Goal: Check status: Check status

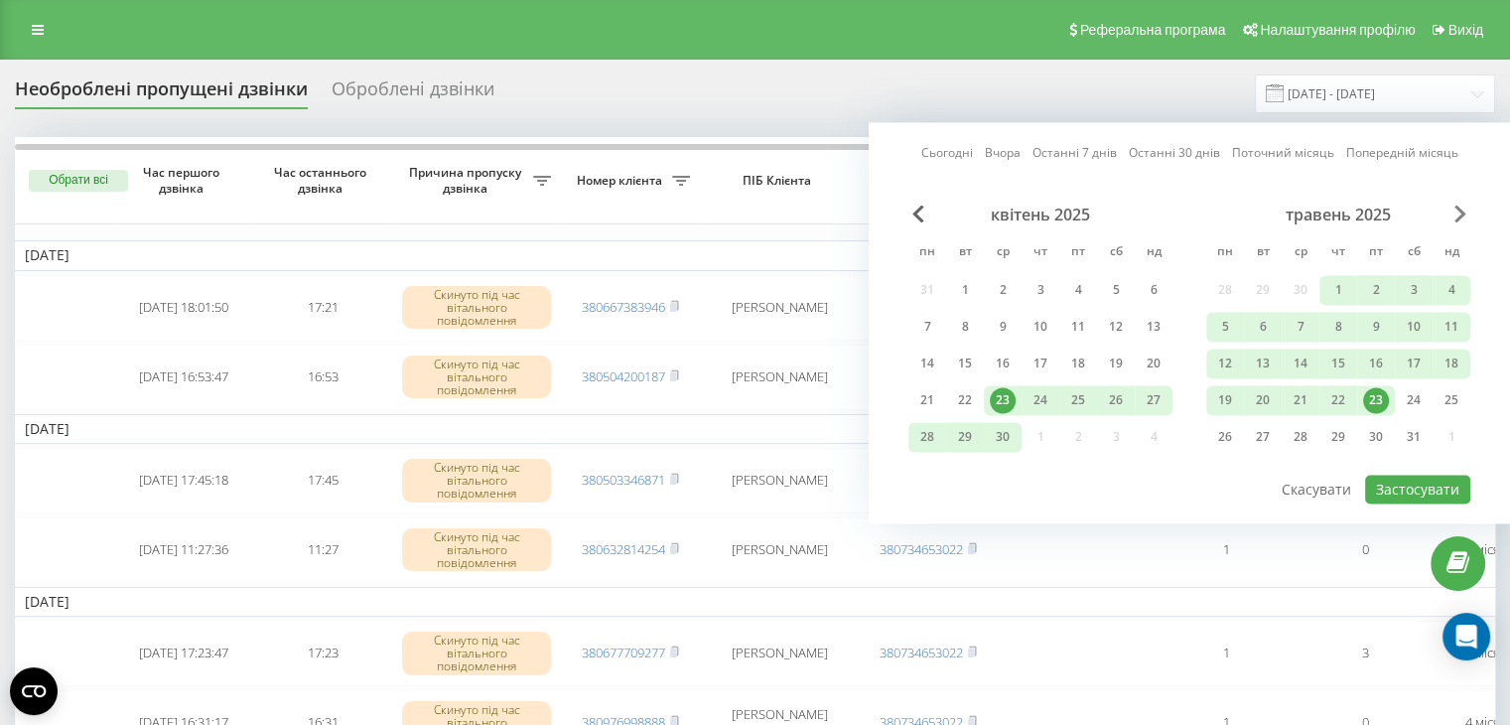
click at [1462, 210] on span "Next Month" at bounding box center [1460, 213] width 12 height 18
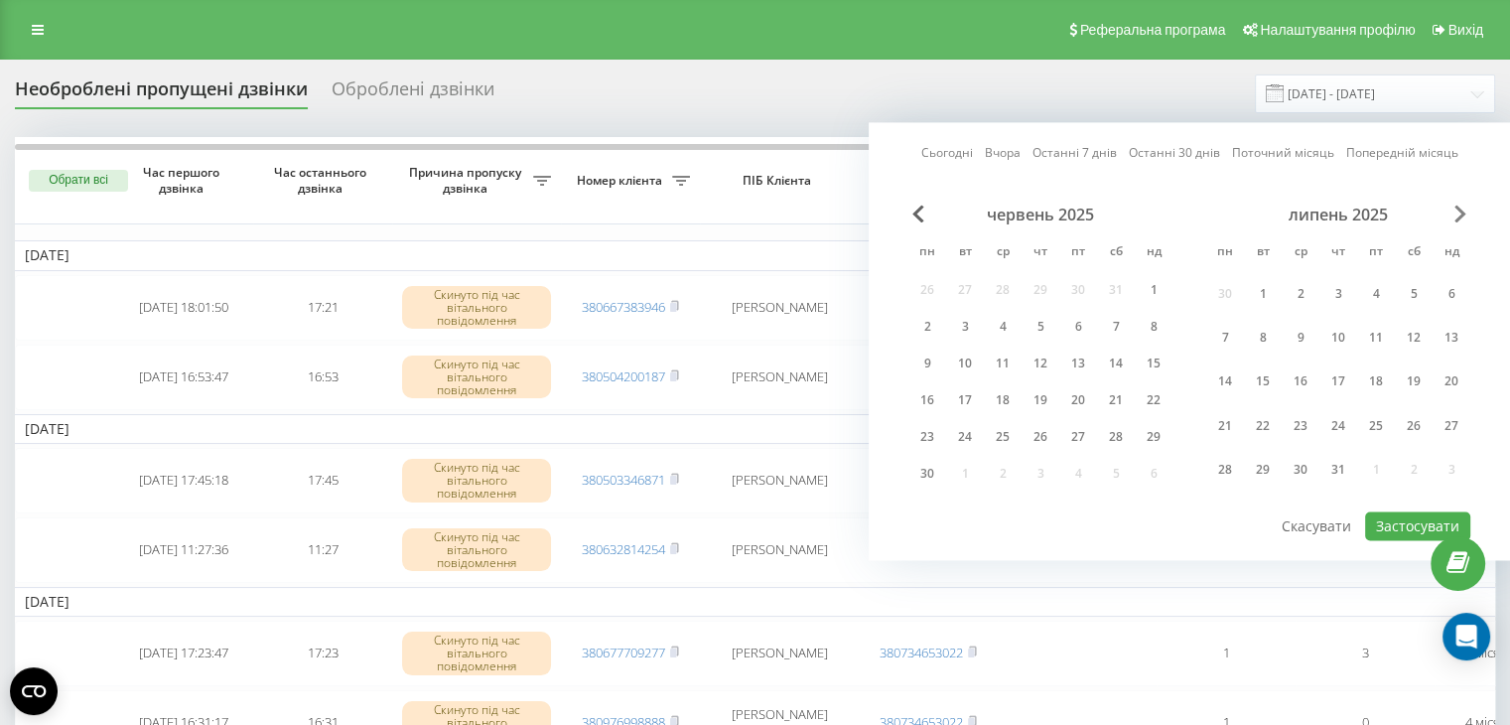
click at [1462, 210] on span "Next Month" at bounding box center [1460, 213] width 12 height 18
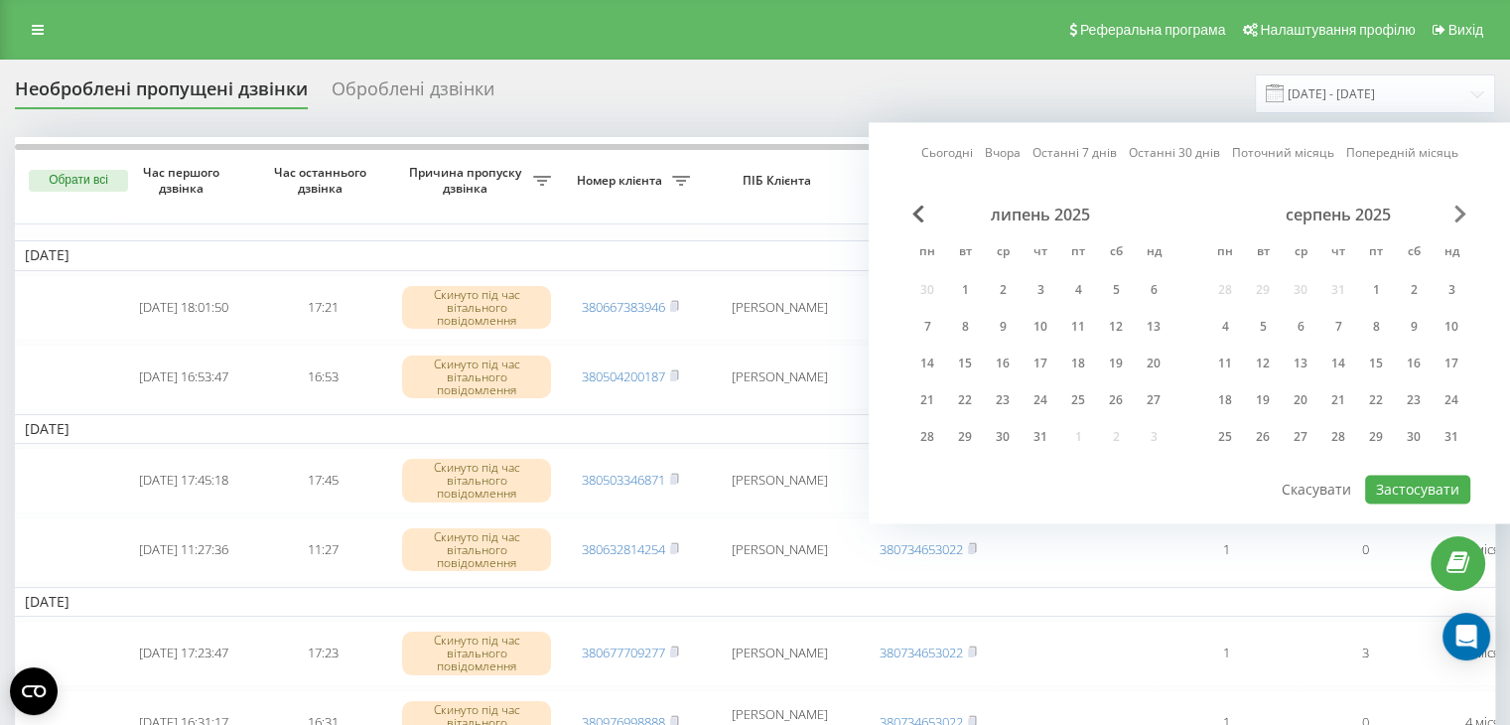
click at [1462, 210] on span "Next Month" at bounding box center [1460, 213] width 12 height 18
click at [1343, 358] on div "18" at bounding box center [1338, 363] width 26 height 26
click at [1370, 358] on div "19" at bounding box center [1376, 363] width 26 height 26
click at [1395, 482] on button "Застосувати" at bounding box center [1417, 489] width 105 height 29
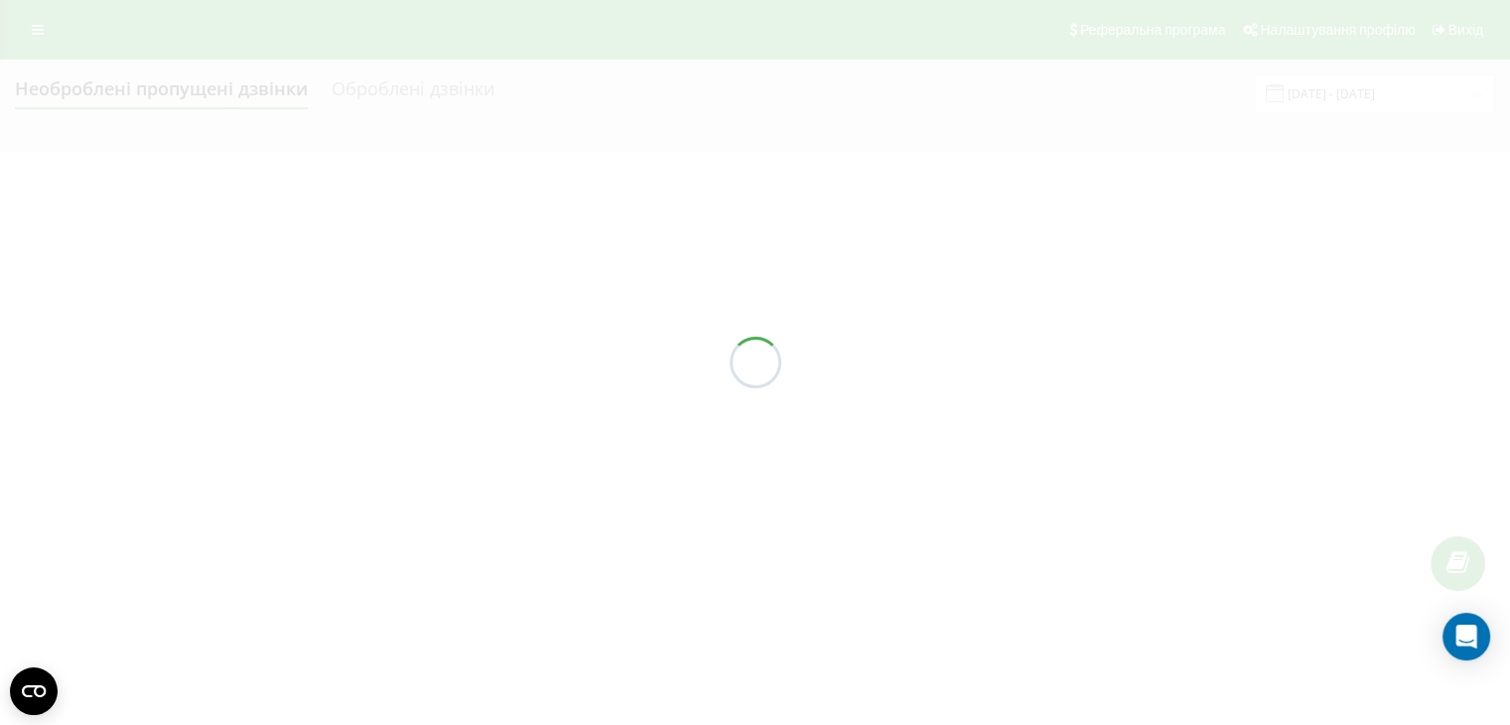
type input "[DATE] - [DATE]"
